Goal: Information Seeking & Learning: Understand process/instructions

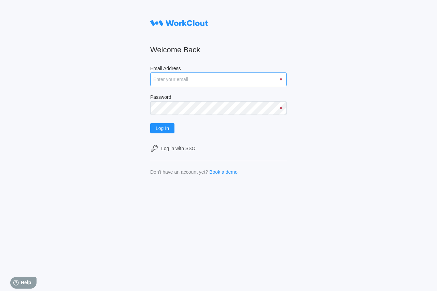
click at [249, 77] on input "Email Address" at bounding box center [218, 79] width 137 height 14
type input "[EMAIL_ADDRESS][DOMAIN_NAME]"
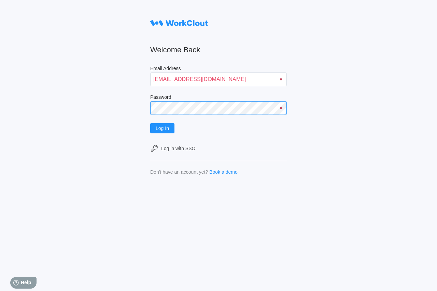
click at [150, 123] on button "Log In" at bounding box center [162, 128] width 24 height 10
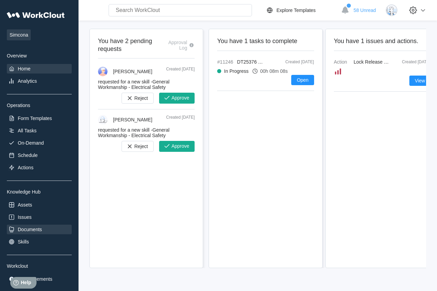
click at [29, 232] on div "Documents" at bounding box center [30, 228] width 24 height 5
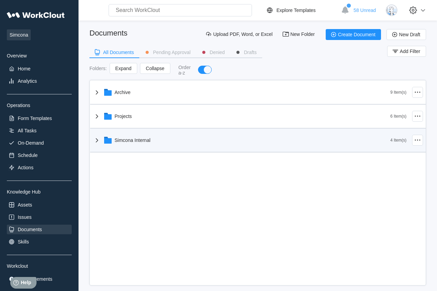
click at [123, 134] on div "Simcona Internal" at bounding box center [242, 140] width 298 height 18
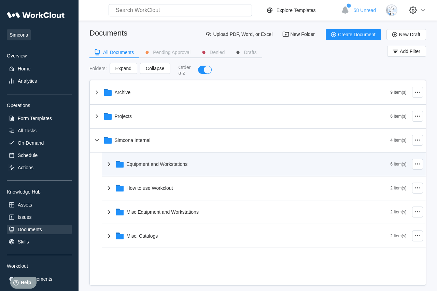
click at [144, 164] on div "Equipment and Workstations" at bounding box center [157, 163] width 61 height 5
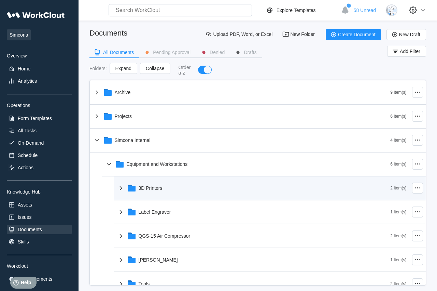
click at [144, 190] on div "3D Printers" at bounding box center [151, 187] width 24 height 5
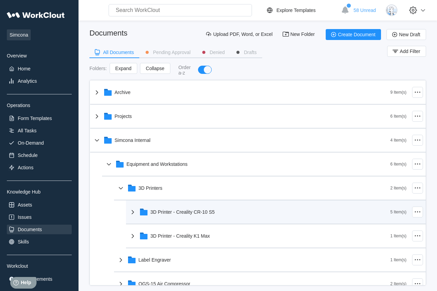
click at [149, 212] on div "3D Printer - Creality CR-10 S5" at bounding box center [260, 212] width 262 height 18
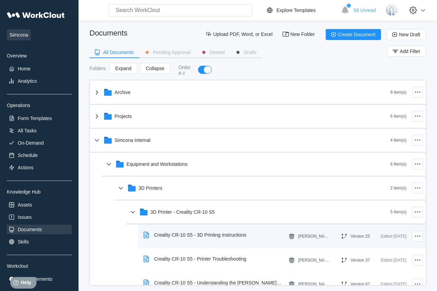
click at [166, 235] on div "Creality CR-10 S5 - 3D Printing Instructions" at bounding box center [200, 234] width 92 height 5
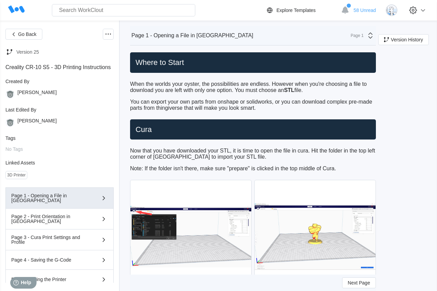
scroll to position [68, 0]
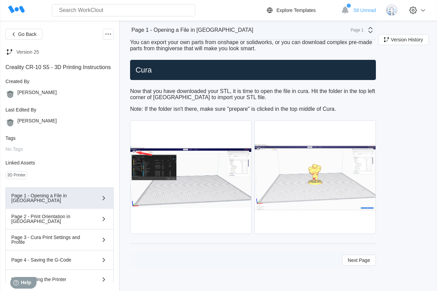
click at [328, 196] on img at bounding box center [315, 177] width 121 height 113
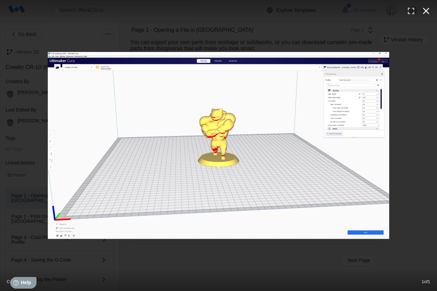
click at [430, 8] on icon "button" at bounding box center [426, 10] width 11 height 11
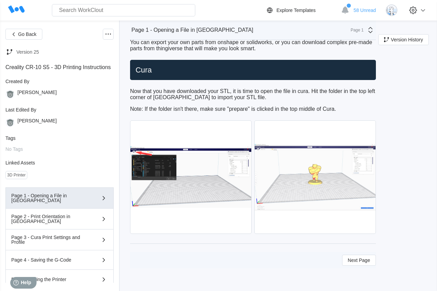
click at [294, 170] on img at bounding box center [315, 177] width 121 height 113
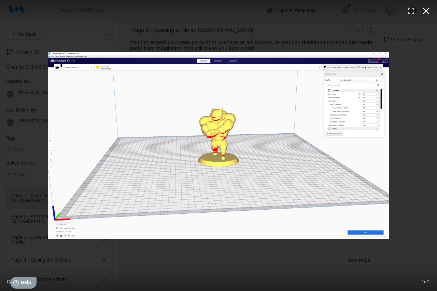
click at [426, 11] on icon "button" at bounding box center [426, 11] width 6 height 6
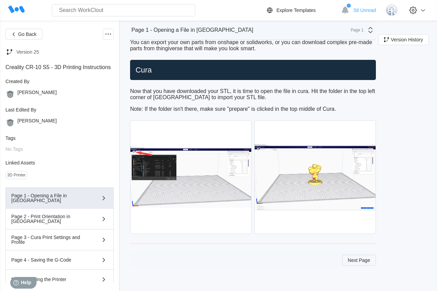
click at [358, 261] on span "Next Page" at bounding box center [359, 259] width 22 height 5
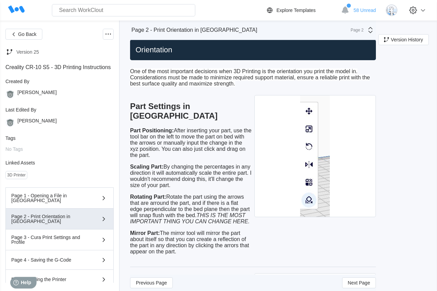
scroll to position [12, 0]
click at [343, 281] on button "Next Page" at bounding box center [359, 282] width 34 height 11
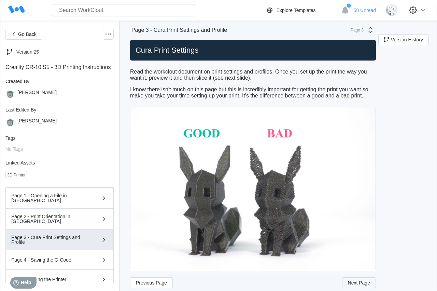
scroll to position [7, 0]
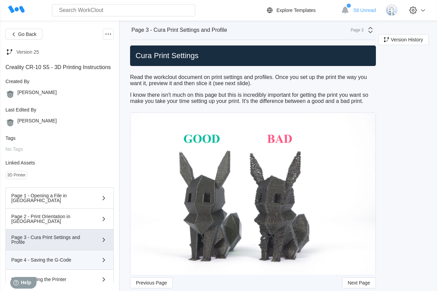
click at [71, 262] on div "Page 4 - Saving the G-Code" at bounding box center [49, 259] width 77 height 5
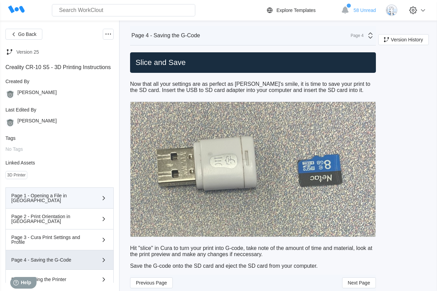
scroll to position [75, 0]
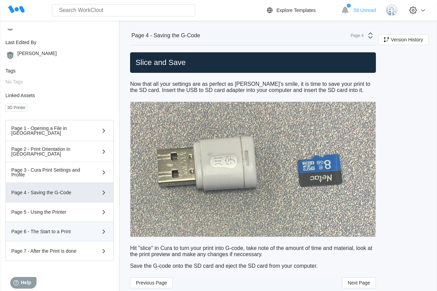
click at [77, 230] on div "Page 6 - The Start to a Print" at bounding box center [49, 231] width 77 height 5
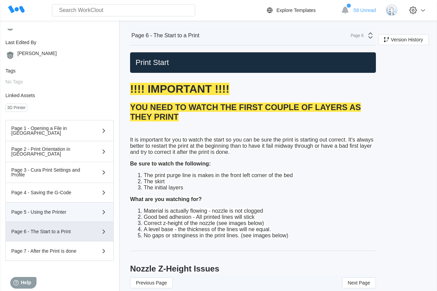
click at [63, 205] on button "Page 5 - Using the Printer" at bounding box center [59, 211] width 108 height 19
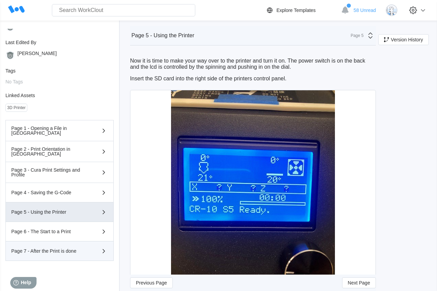
click at [60, 251] on div "Page 7 - After the Print is done" at bounding box center [49, 250] width 77 height 5
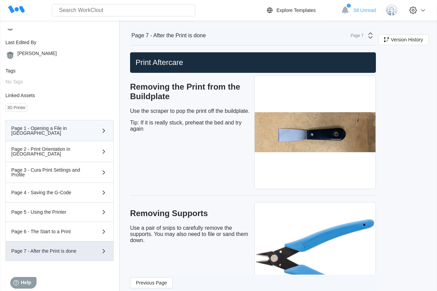
click at [51, 128] on div "Page 1 - Opening a File in Cura" at bounding box center [49, 131] width 77 height 10
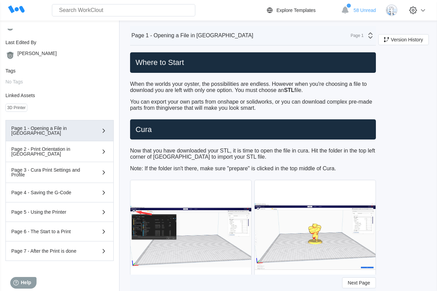
scroll to position [0, 0]
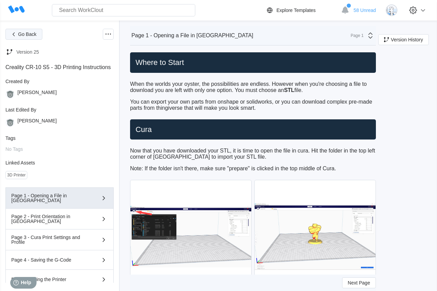
click at [17, 33] on icon "button" at bounding box center [14, 34] width 8 height 8
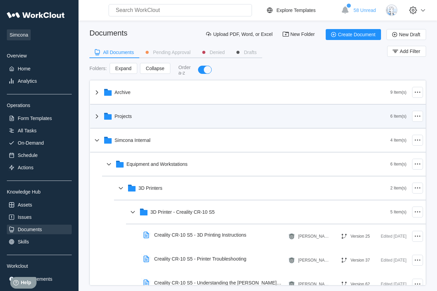
click at [107, 122] on div "Projects" at bounding box center [242, 116] width 298 height 18
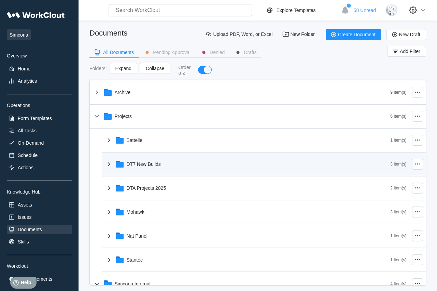
click at [140, 168] on div "DT7 New Builds" at bounding box center [248, 164] width 286 height 18
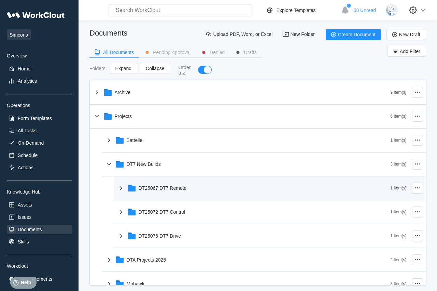
click at [159, 185] on div "DT25067 DT7 Remote" at bounding box center [254, 188] width 274 height 18
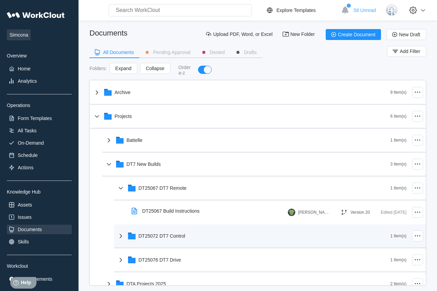
click at [167, 244] on div "DT25072 DT7 Control" at bounding box center [254, 236] width 274 height 18
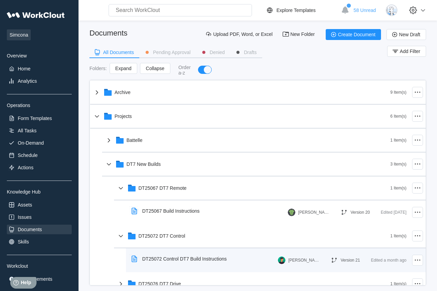
click at [173, 263] on div "DT25072 Control DT7 Build Instructions" at bounding box center [180, 259] width 103 height 16
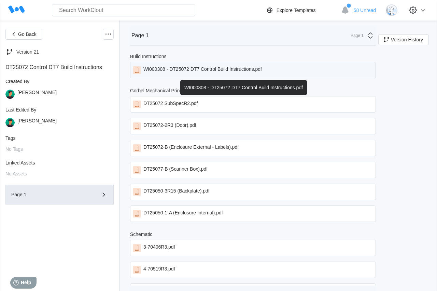
click at [203, 72] on div "WI000308 - DT25072 DT7 Control Build Instructions.pdf" at bounding box center [202, 70] width 118 height 8
